Goal: Information Seeking & Learning: Learn about a topic

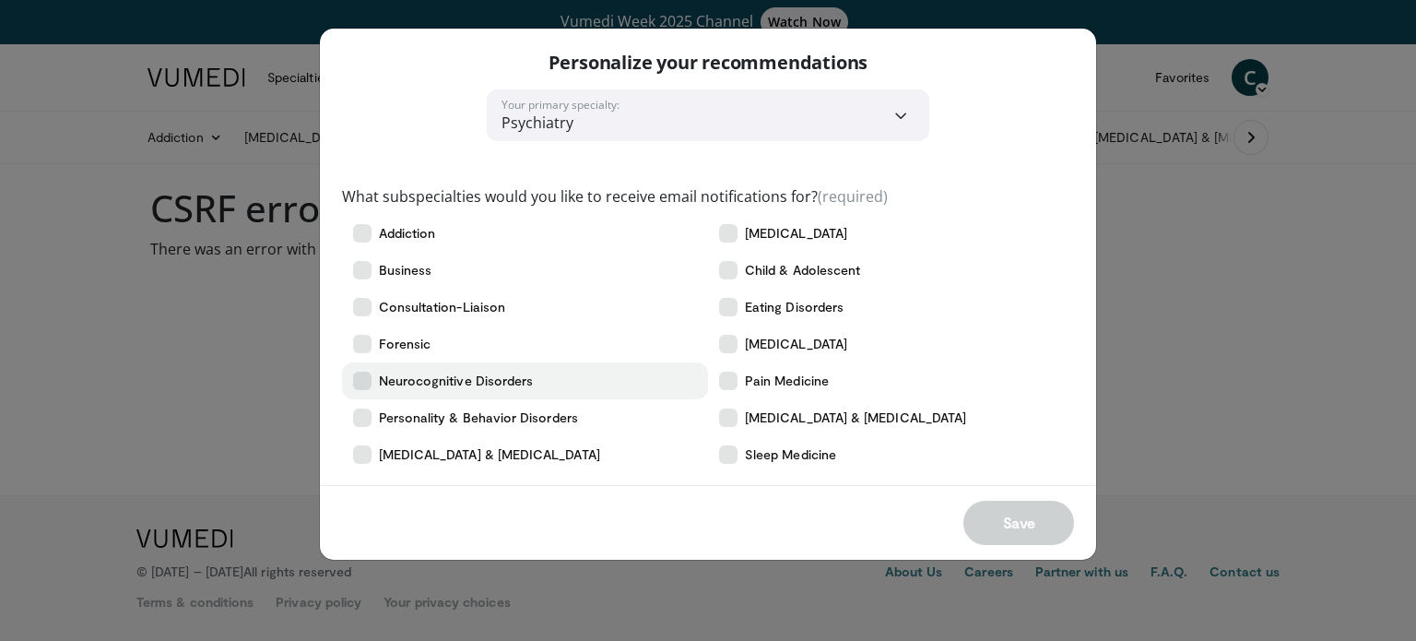
click at [362, 379] on icon at bounding box center [362, 381] width 18 height 18
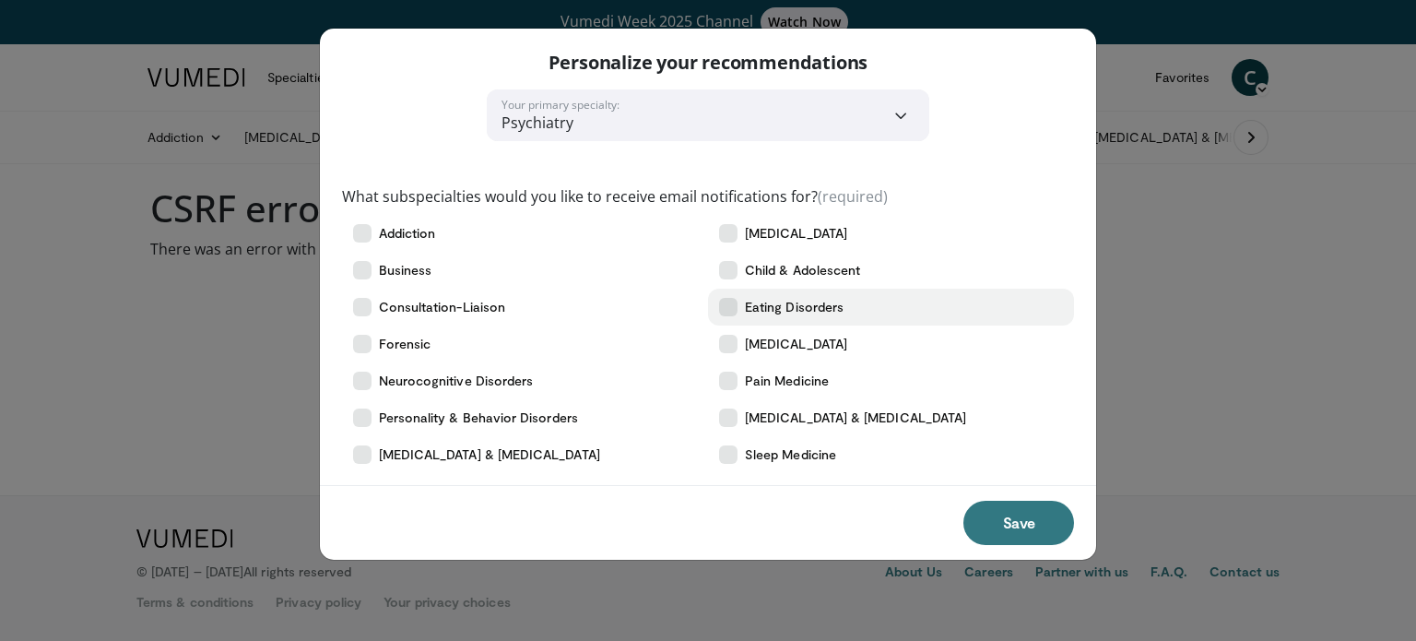
click at [726, 311] on icon at bounding box center [728, 307] width 18 height 18
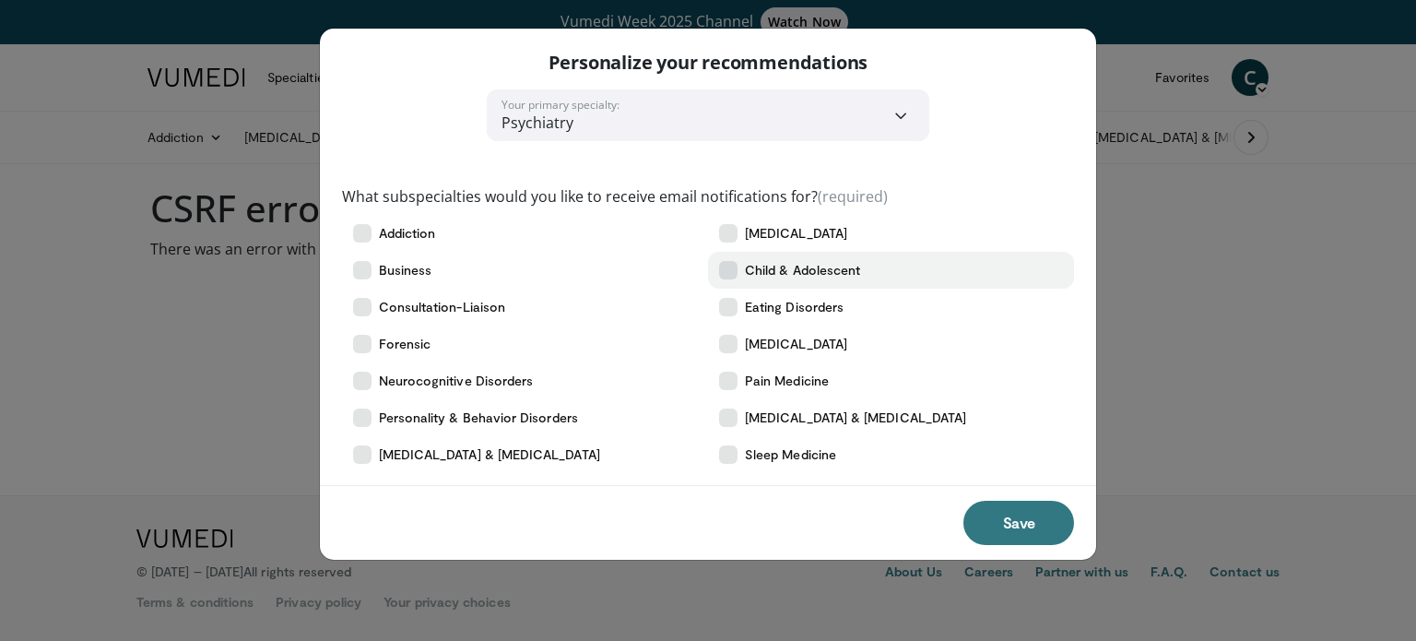
click at [731, 273] on icon at bounding box center [728, 270] width 18 height 18
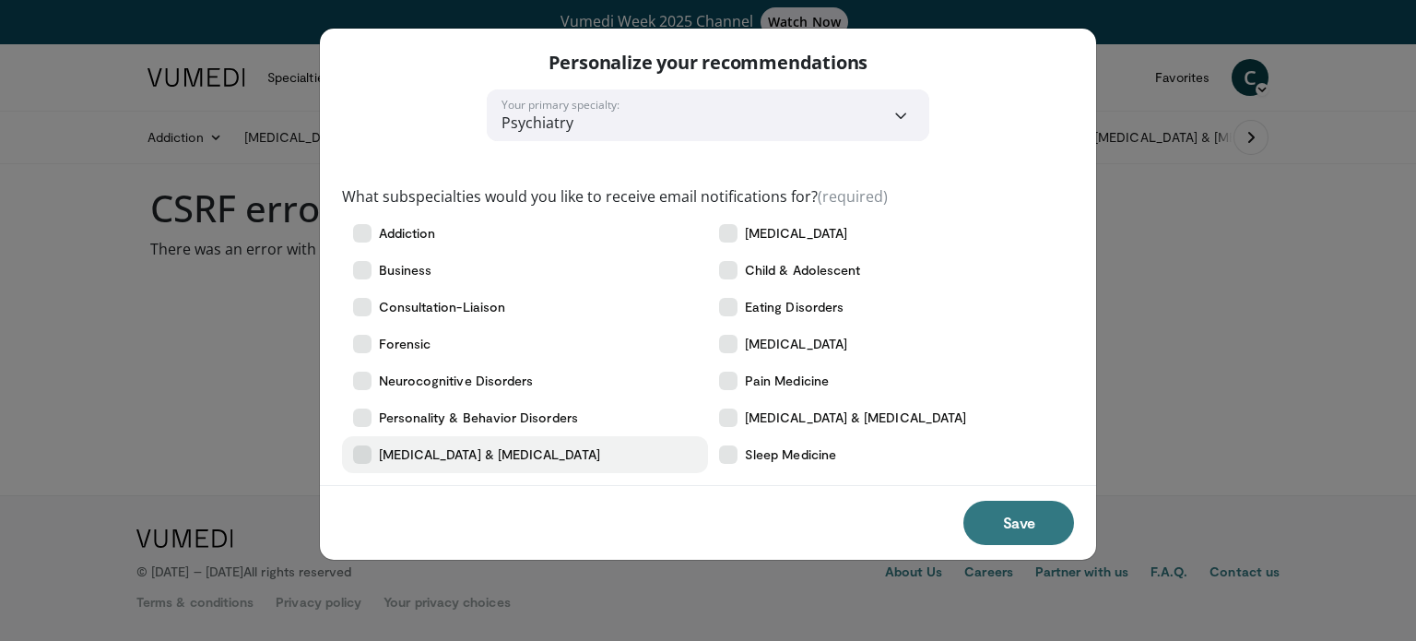
click at [355, 447] on icon at bounding box center [362, 454] width 18 height 18
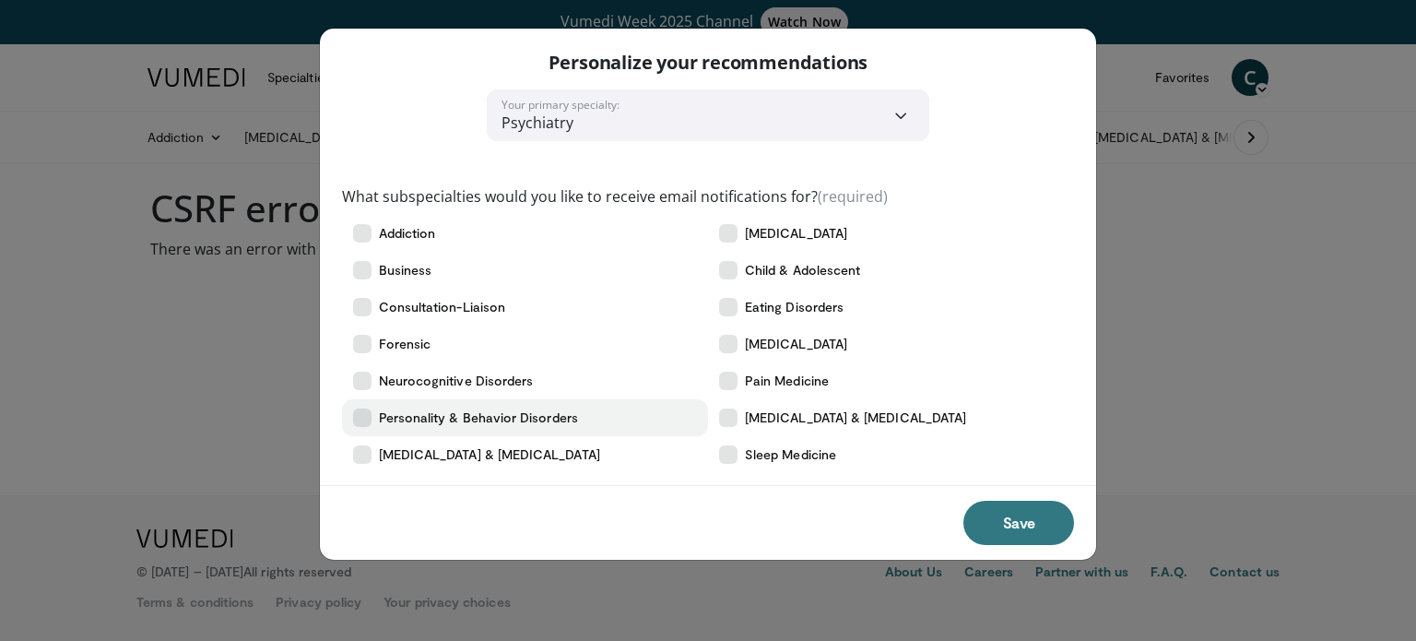
click at [365, 418] on icon at bounding box center [362, 417] width 18 height 18
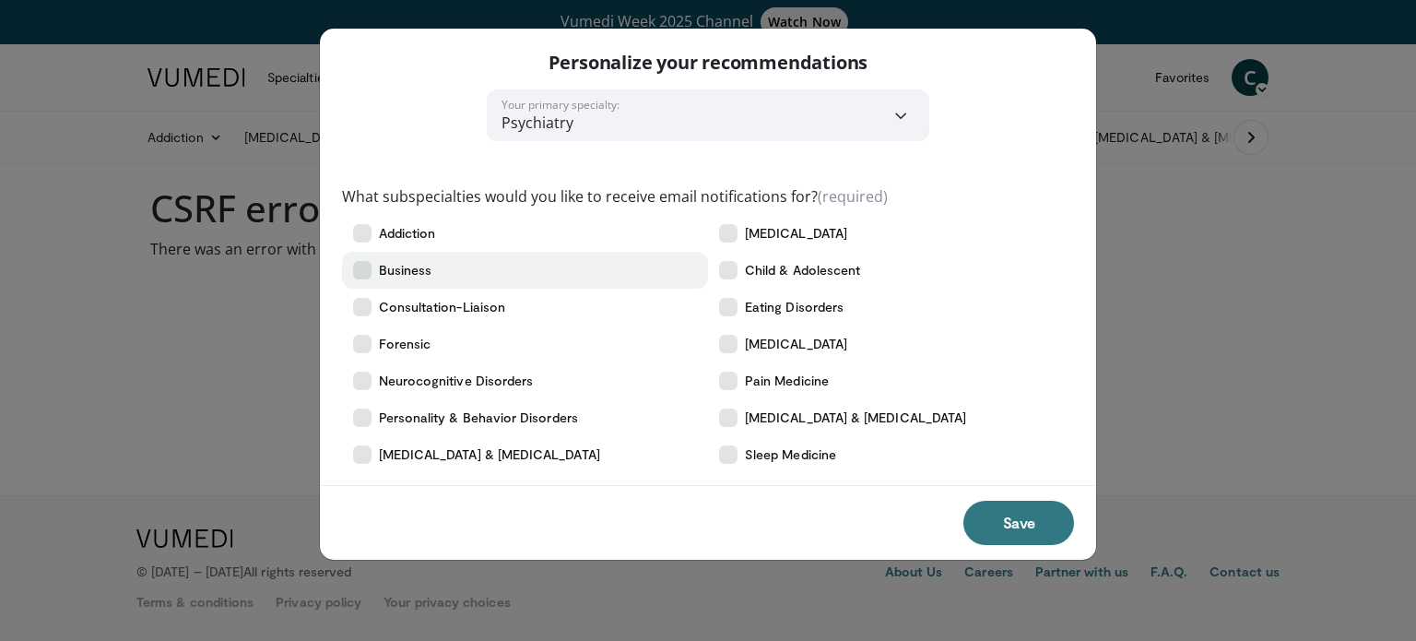
click at [354, 272] on icon at bounding box center [362, 270] width 18 height 18
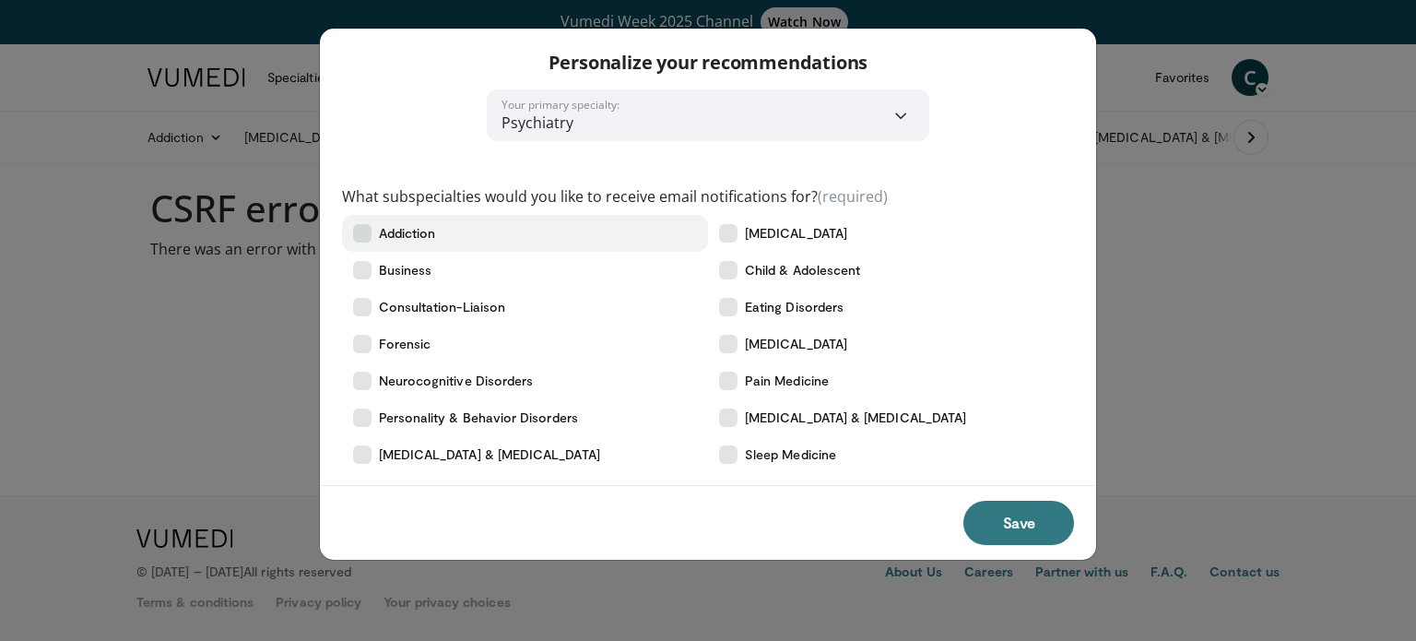
click at [362, 224] on icon at bounding box center [362, 233] width 18 height 18
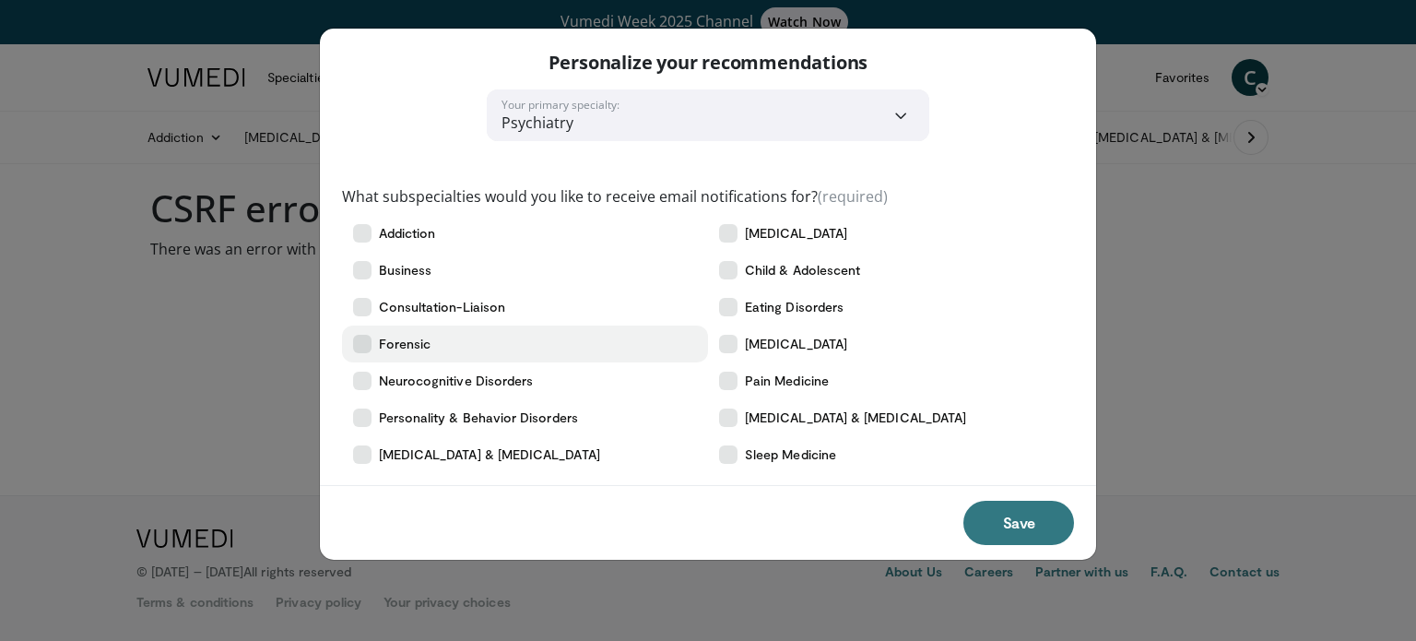
drag, startPoint x: 362, startPoint y: 342, endPoint x: 428, endPoint y: 343, distance: 65.5
click at [363, 345] on icon at bounding box center [362, 344] width 18 height 18
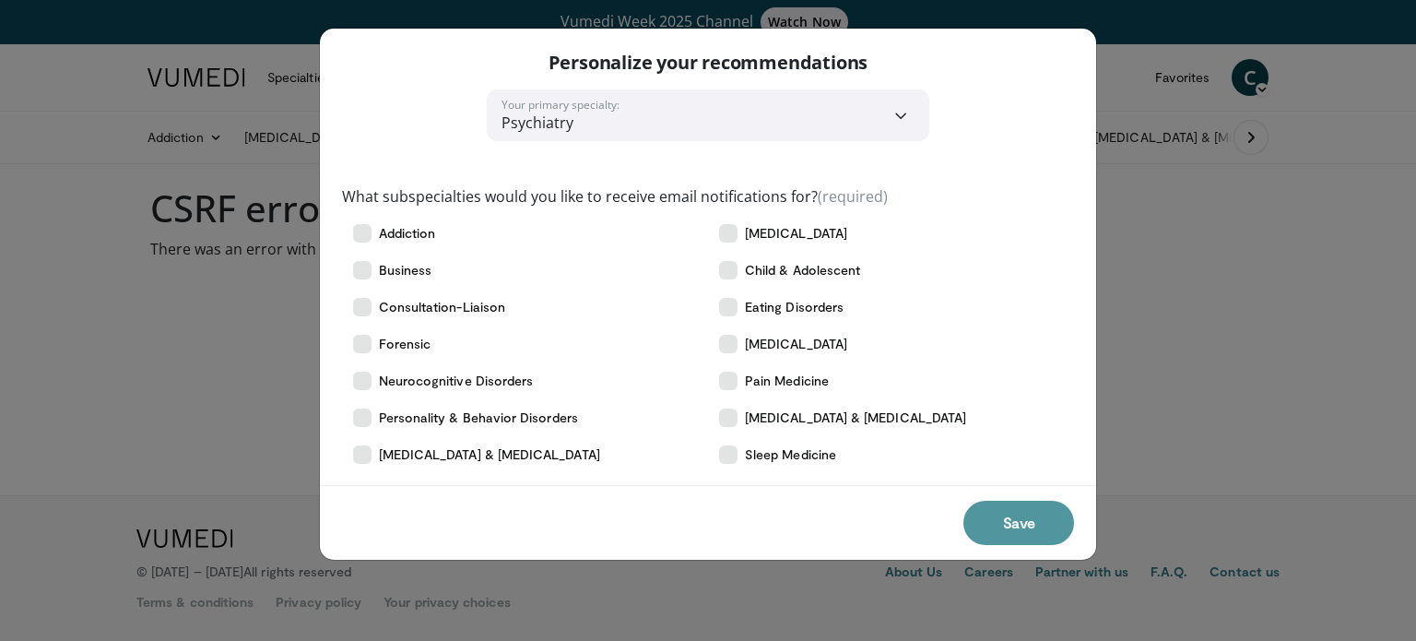
click at [1026, 518] on button "Save" at bounding box center [1018, 523] width 111 height 44
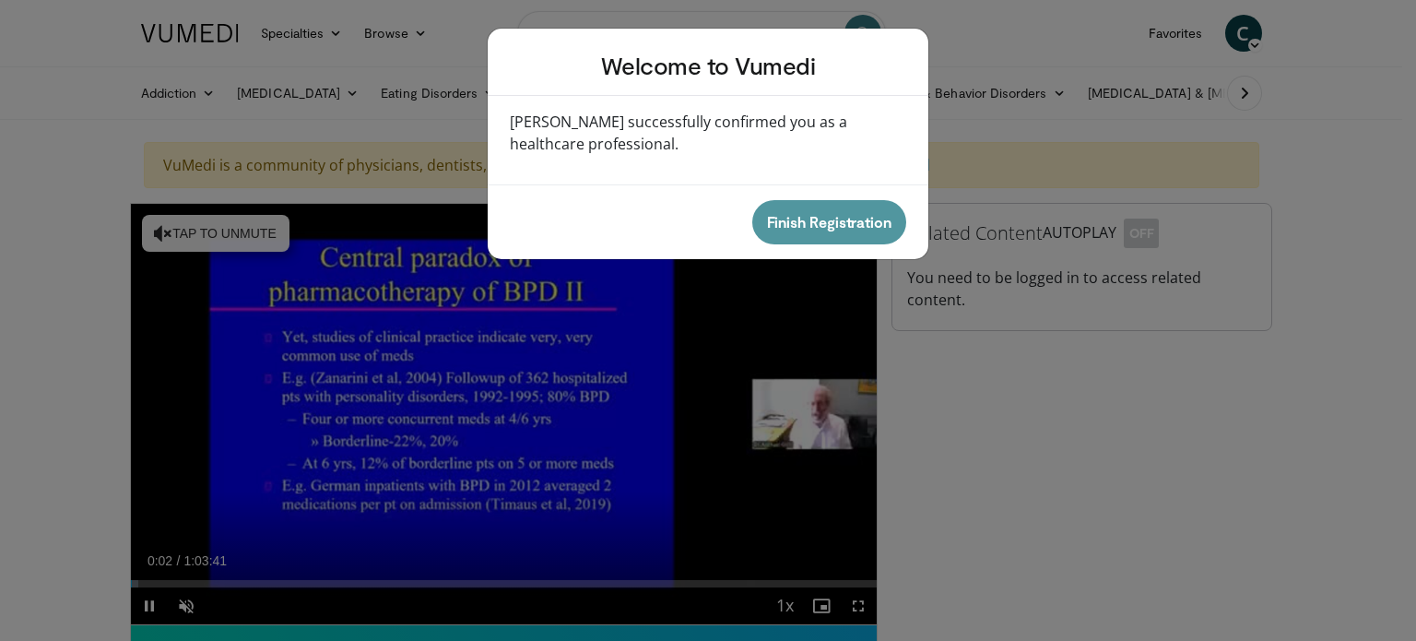
click at [826, 222] on button "Finish Registration" at bounding box center [829, 222] width 154 height 44
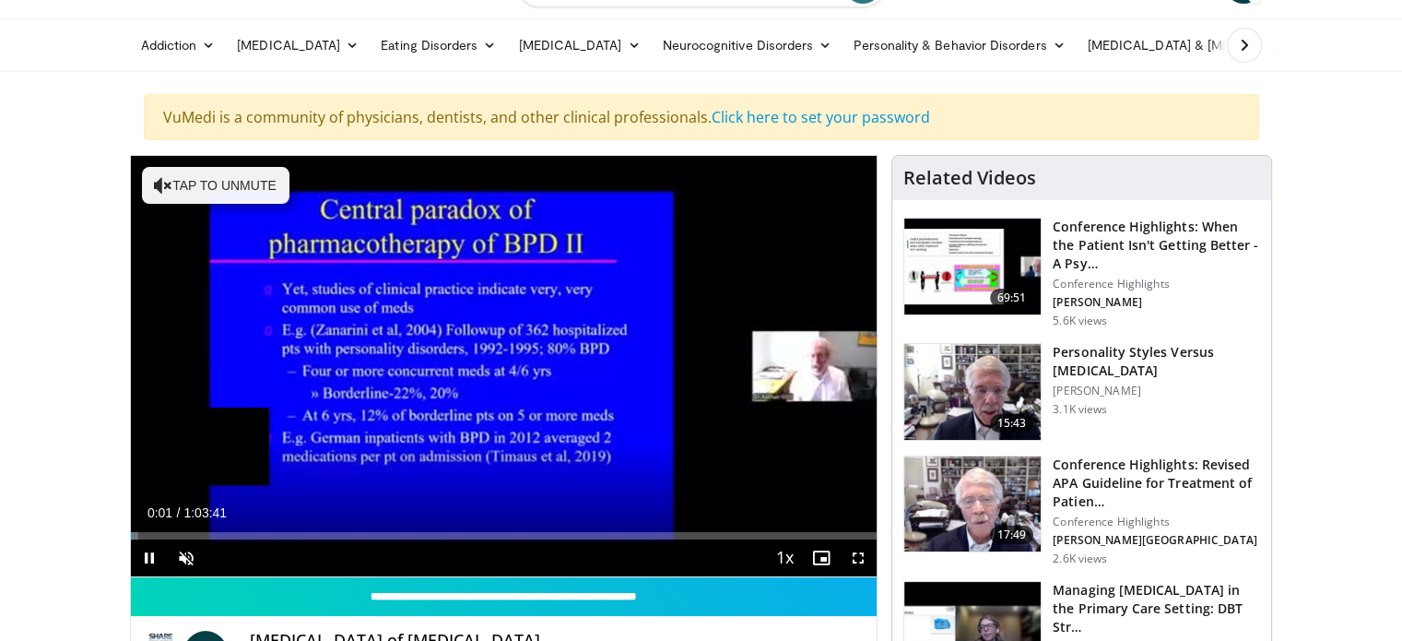
scroll to position [277, 0]
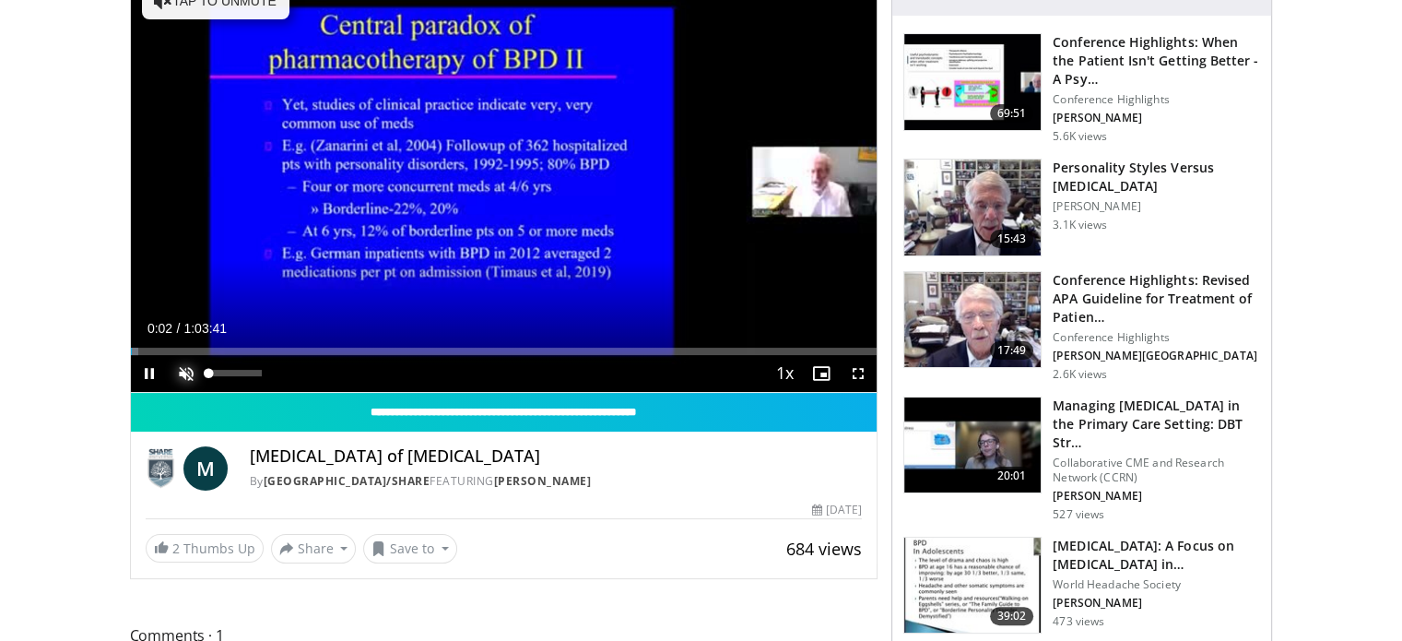
click at [180, 365] on span "Video Player" at bounding box center [186, 373] width 37 height 37
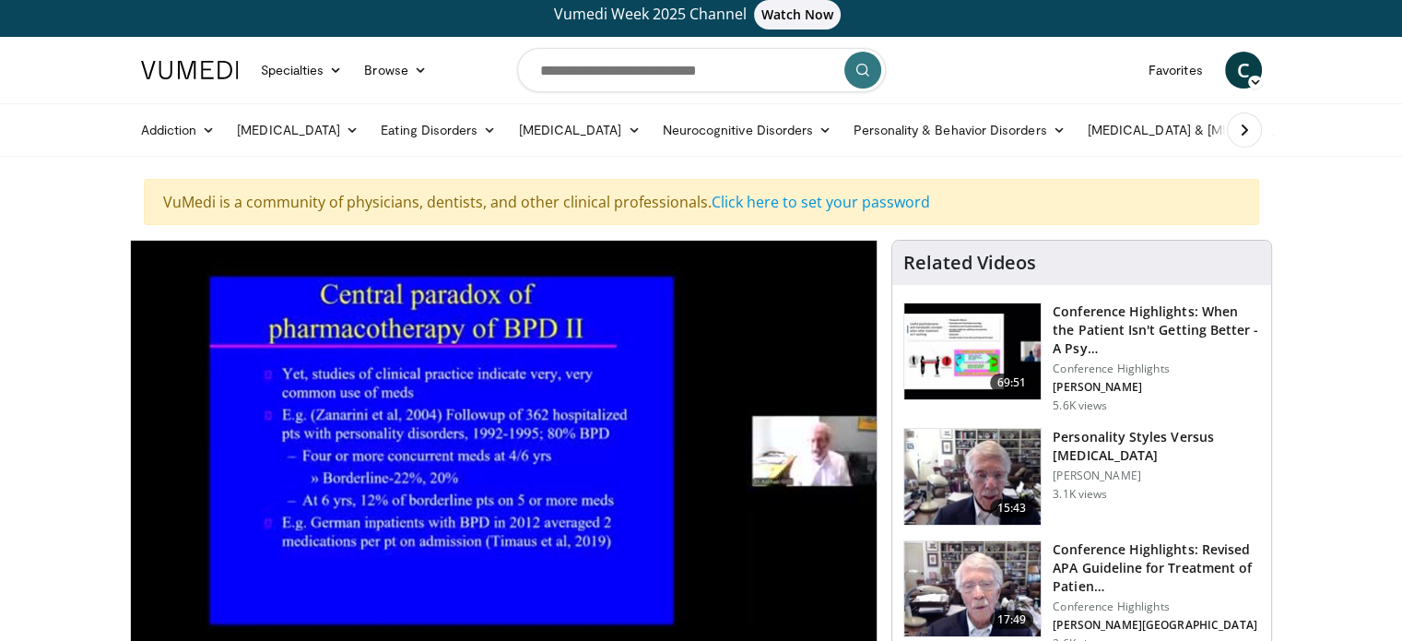
scroll to position [0, 0]
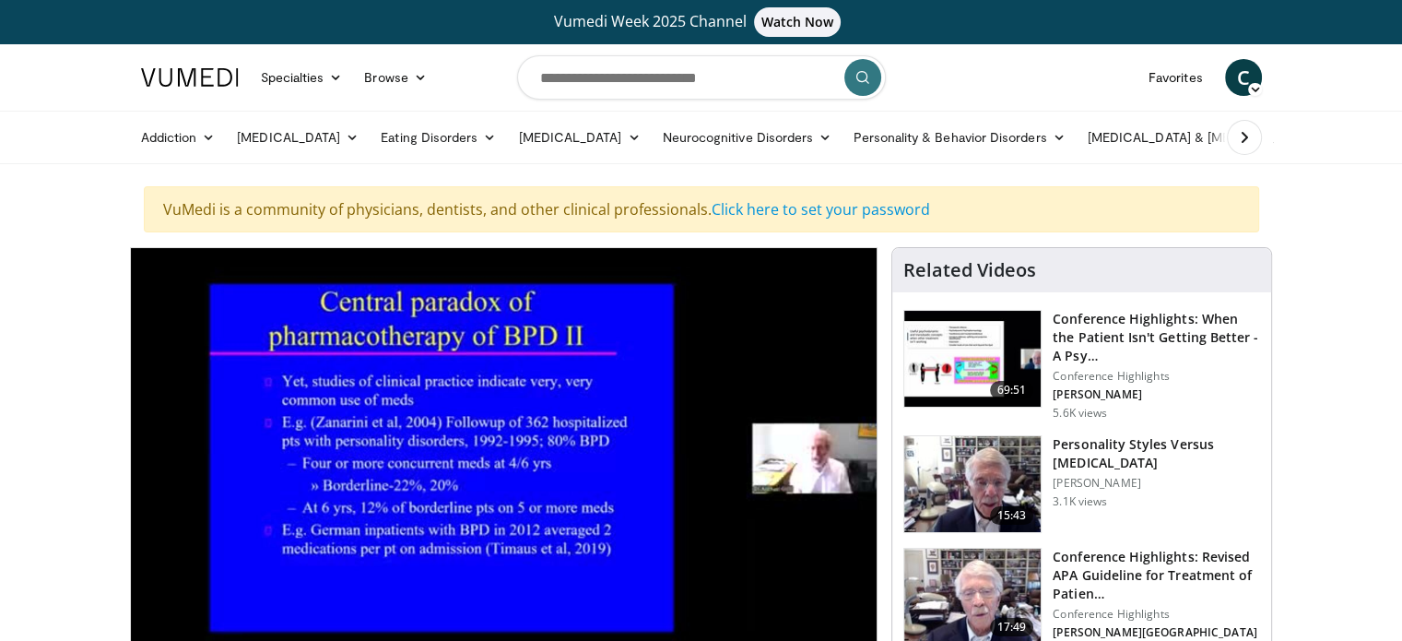
click at [166, 141] on link "Addiction" at bounding box center [178, 137] width 97 height 37
click at [189, 205] on link "Opiate Use Disorder" at bounding box center [240, 210] width 219 height 30
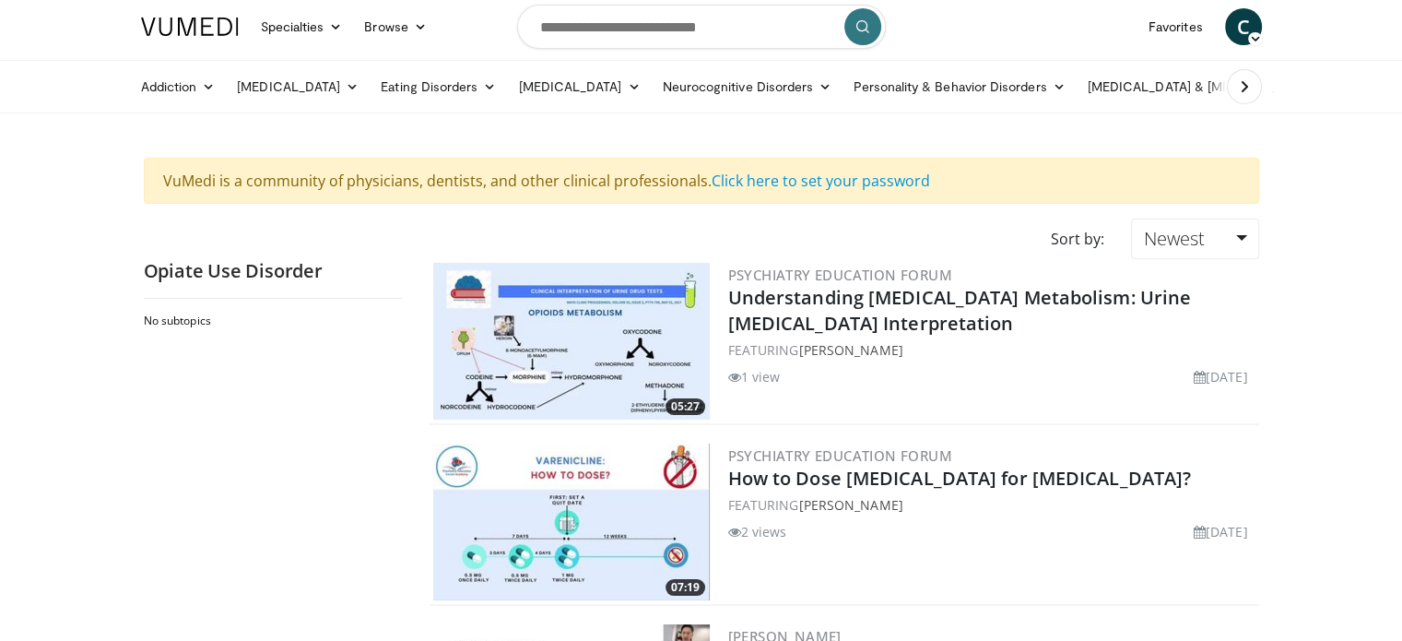
scroll to position [92, 0]
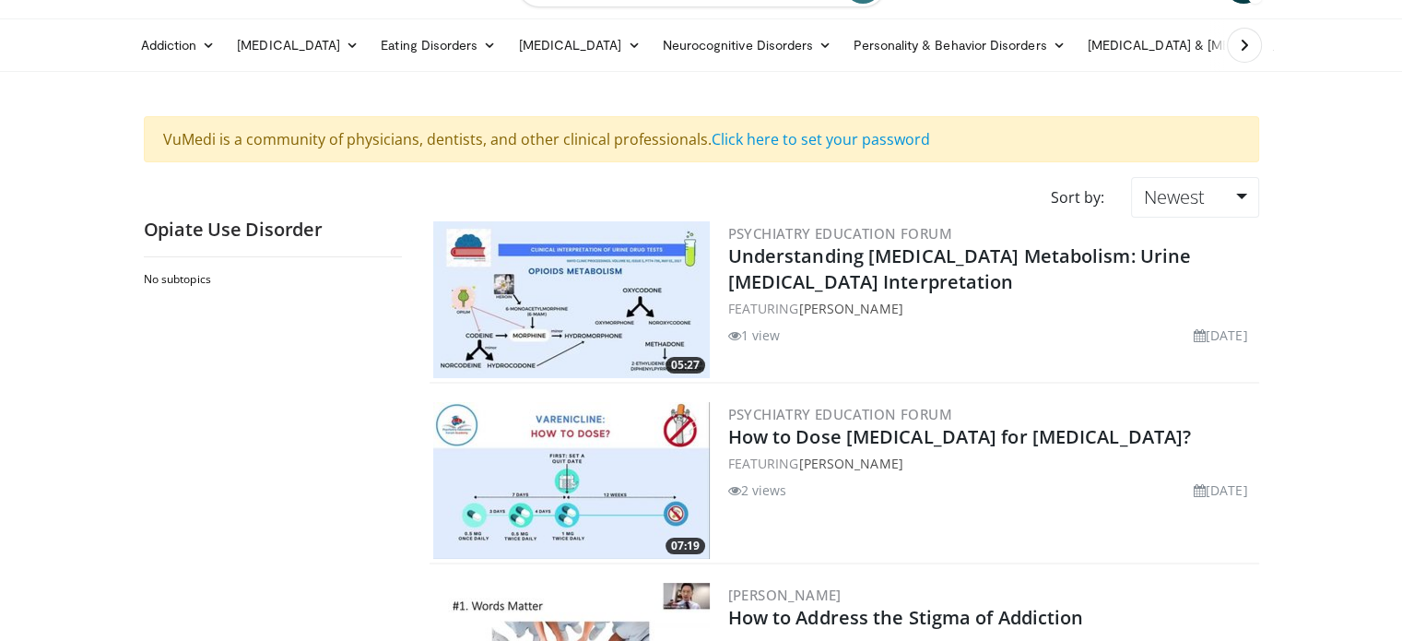
click at [608, 251] on img at bounding box center [571, 299] width 277 height 157
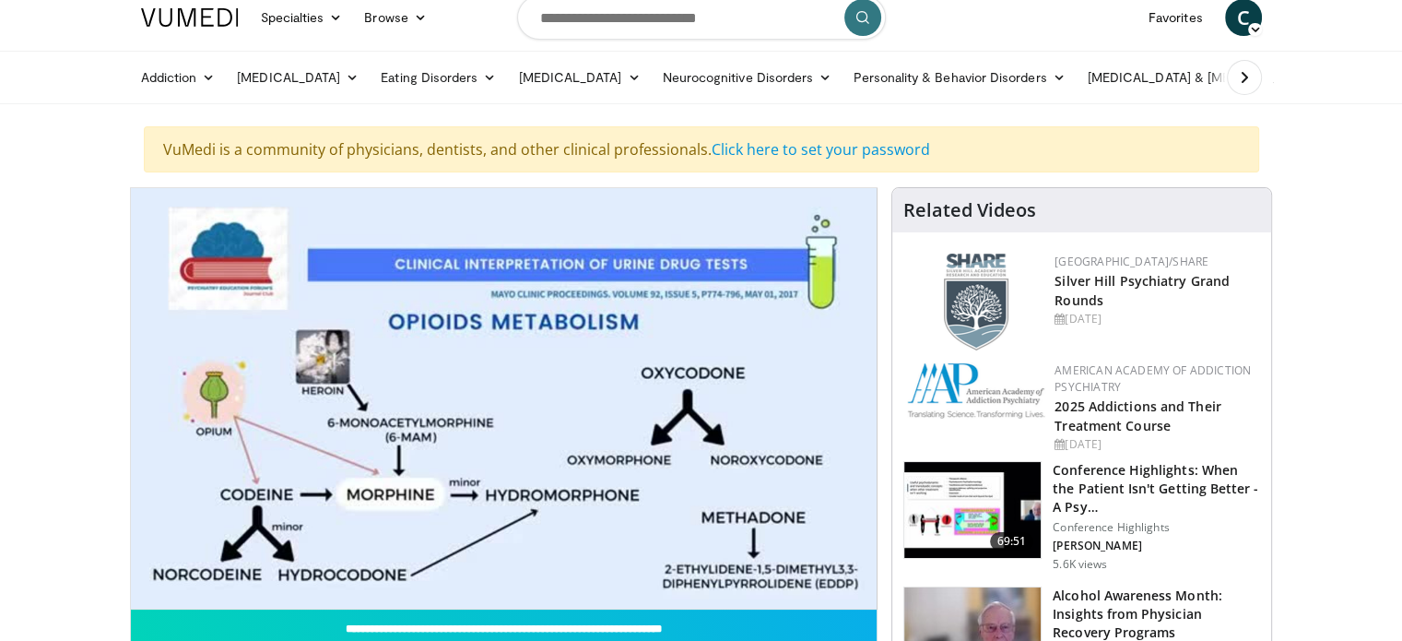
scroll to position [92, 0]
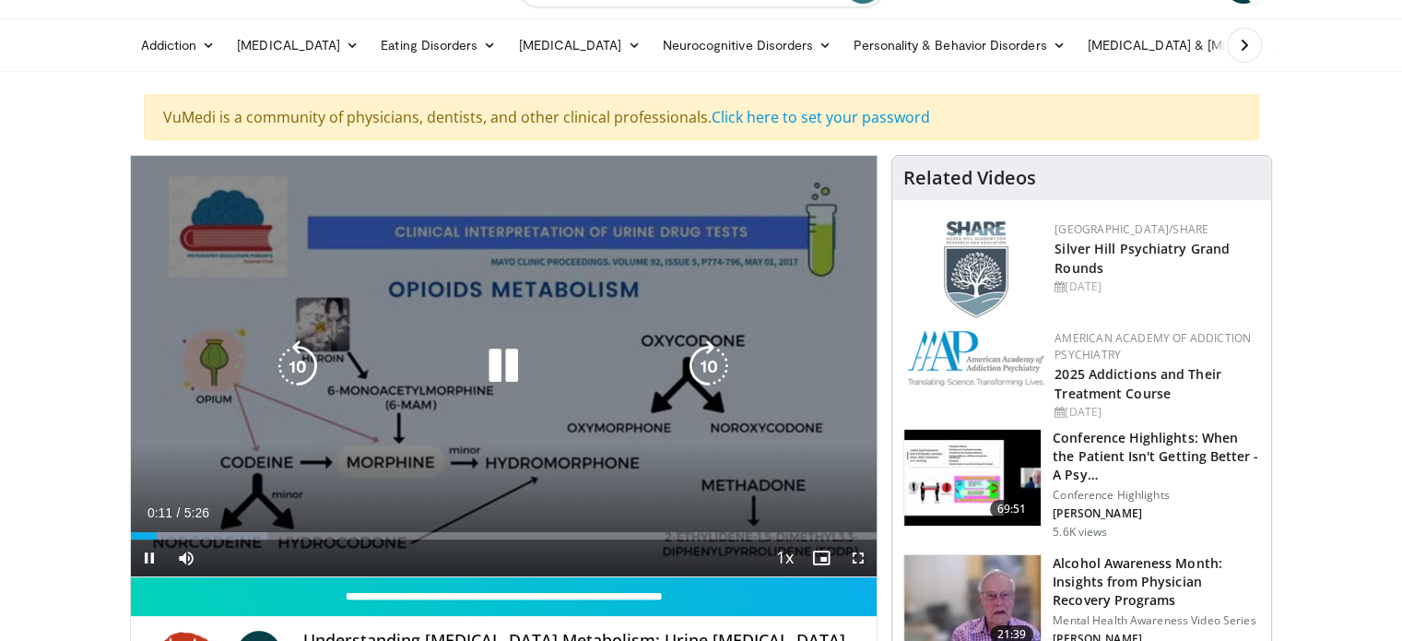
click at [498, 383] on icon "Video Player" at bounding box center [504, 366] width 52 height 52
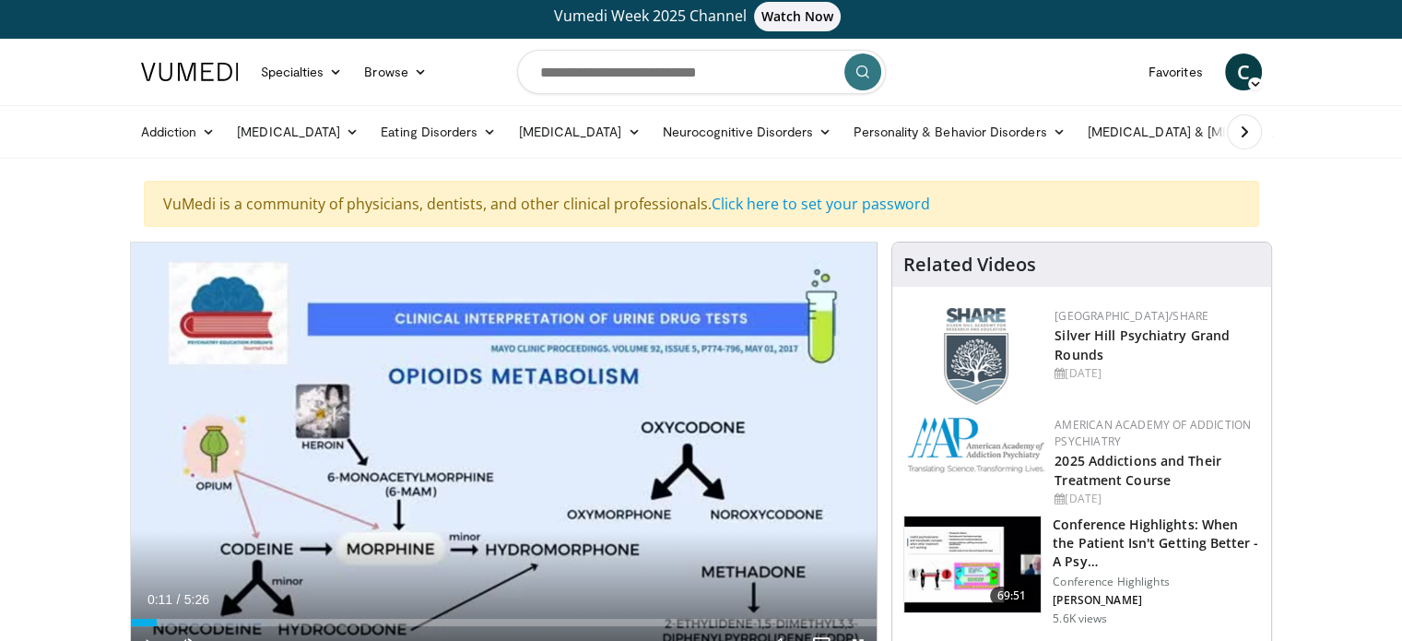
scroll to position [0, 0]
